Goal: Information Seeking & Learning: Learn about a topic

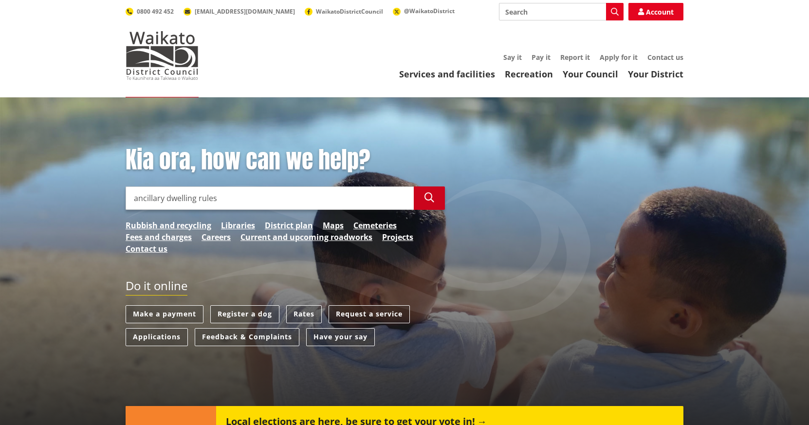
type input "ancillary dwelling rules"
click at [435, 190] on button "Search" at bounding box center [429, 197] width 31 height 23
click at [430, 201] on icon "button" at bounding box center [429, 198] width 10 height 10
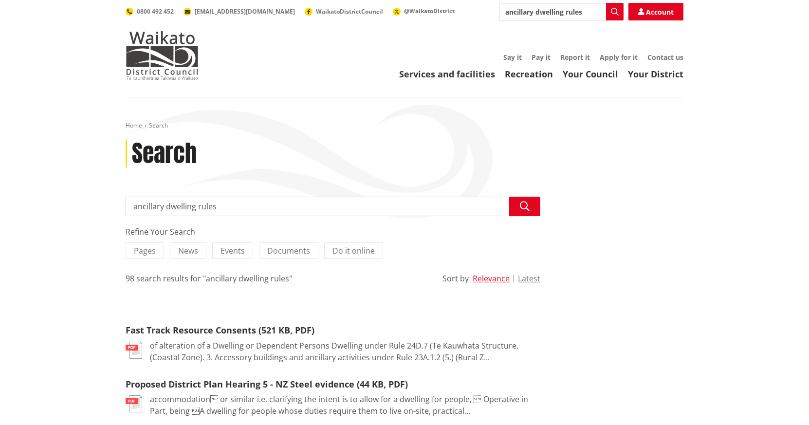
click at [224, 209] on input "ancillary dwelling rules" at bounding box center [333, 206] width 414 height 19
type input "ancillary dwelling"
click at [526, 206] on icon "button" at bounding box center [525, 206] width 10 height 10
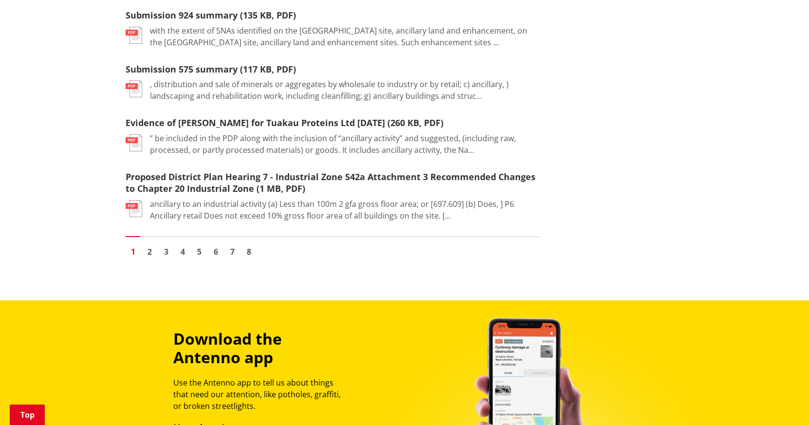
scroll to position [1217, 0]
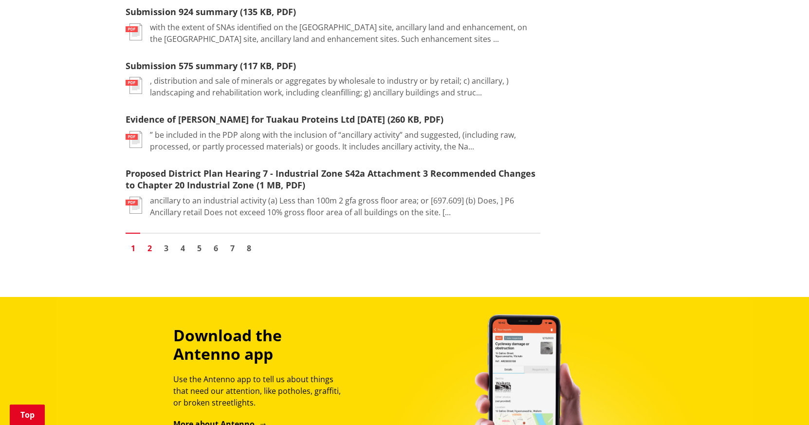
click at [152, 241] on link "2" at bounding box center [149, 248] width 15 height 15
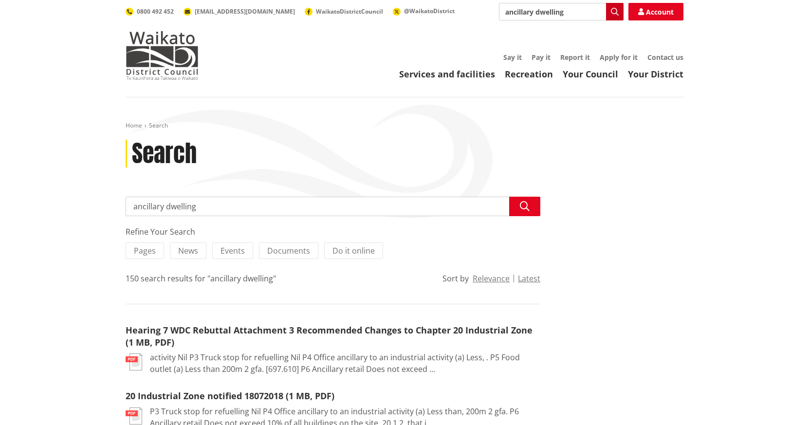
click at [613, 15] on icon "button" at bounding box center [615, 12] width 8 height 8
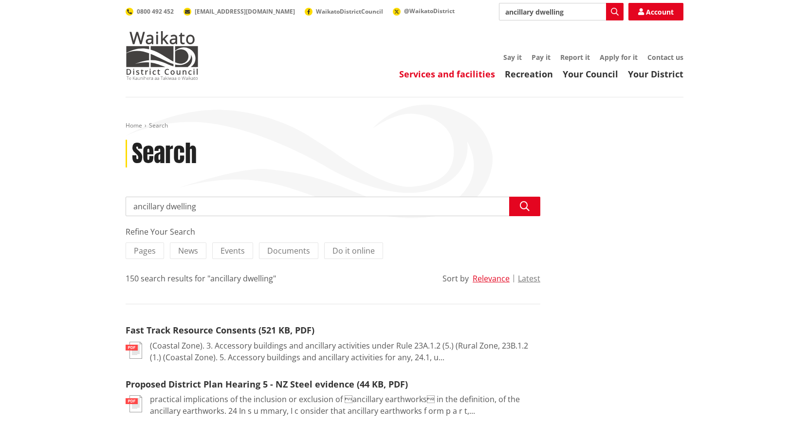
click at [471, 75] on link "Services and facilities" at bounding box center [447, 74] width 96 height 12
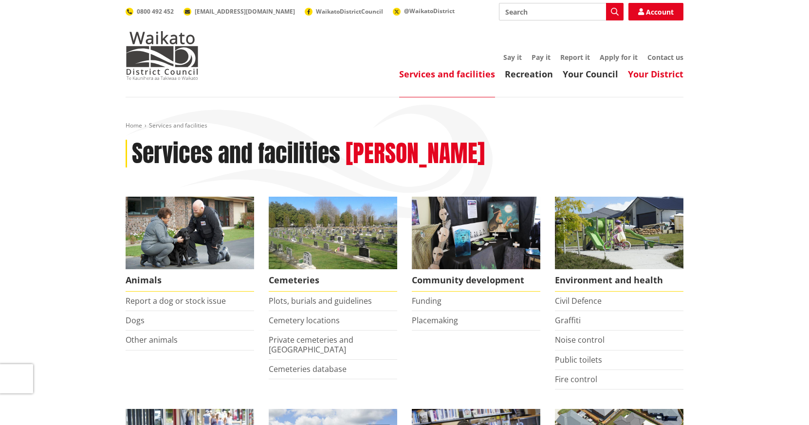
click at [660, 80] on link "Your District" at bounding box center [655, 74] width 55 height 12
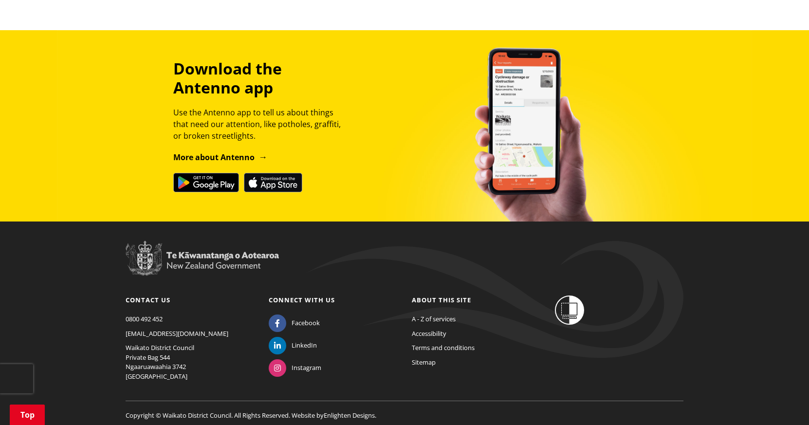
scroll to position [592, 0]
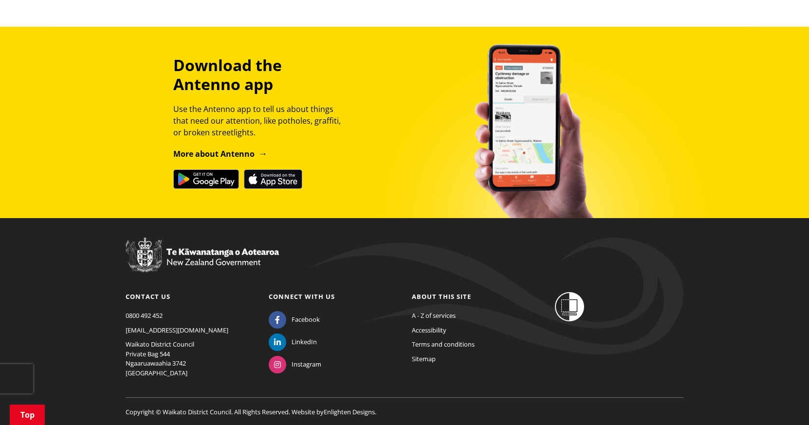
click at [164, 339] on div "Contact us [PHONE_NUMBER] [EMAIL_ADDRESS][DOMAIN_NAME] [GEOGRAPHIC_DATA] Privat…" at bounding box center [190, 335] width 128 height 86
click at [164, 334] on link "[EMAIL_ADDRESS][DOMAIN_NAME]" at bounding box center [177, 329] width 103 height 9
